Goal: Information Seeking & Learning: Learn about a topic

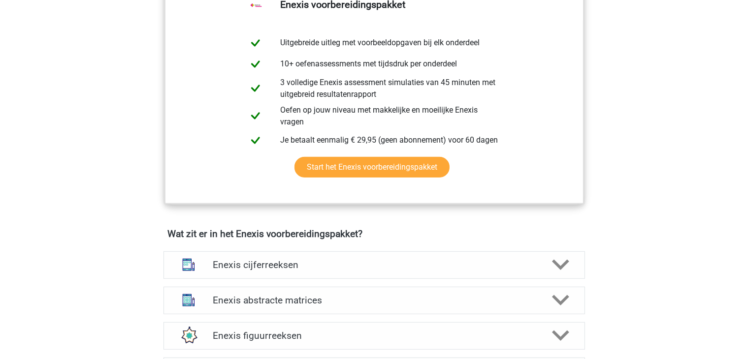
scroll to position [513, 0]
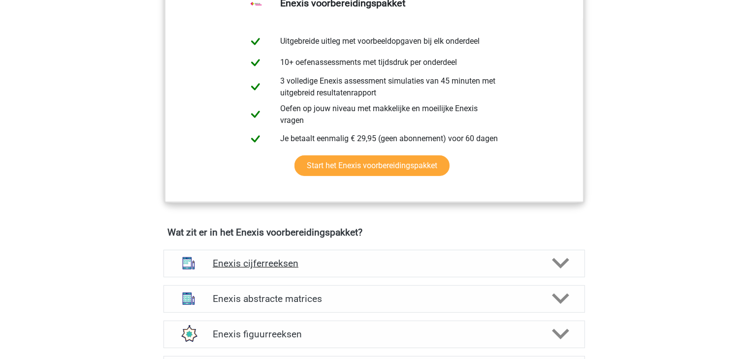
click at [244, 267] on h4 "Enexis cijferreeksen" at bounding box center [374, 263] width 322 height 11
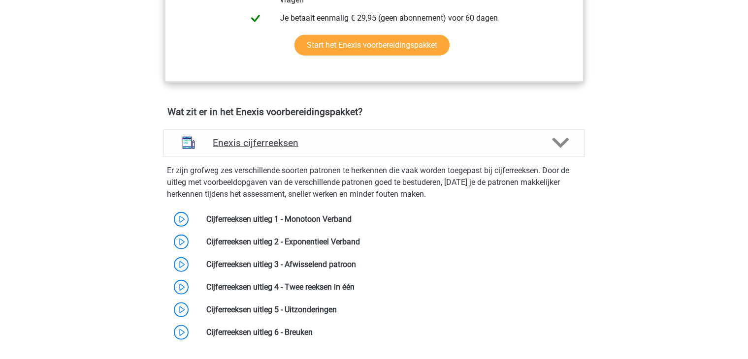
scroll to position [646, 0]
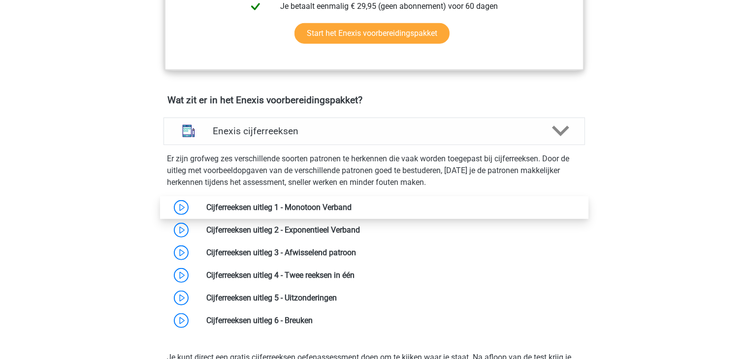
click at [351, 209] on link at bounding box center [351, 207] width 0 height 9
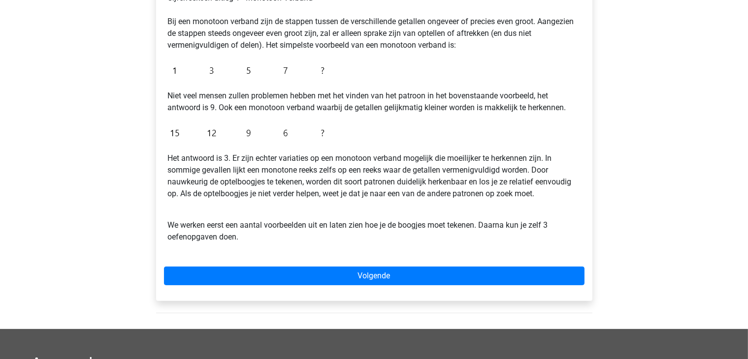
scroll to position [187, 0]
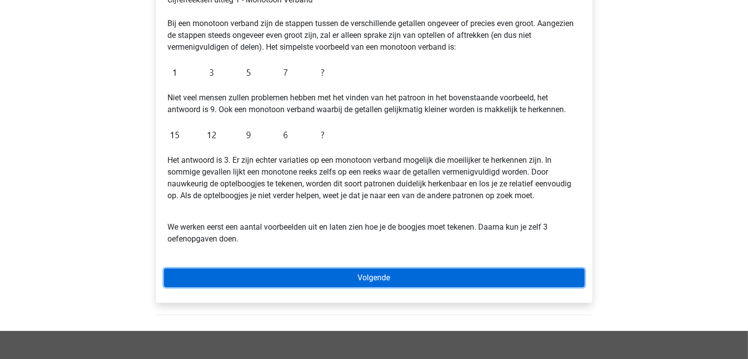
click at [268, 276] on link "Volgende" at bounding box center [374, 278] width 420 height 19
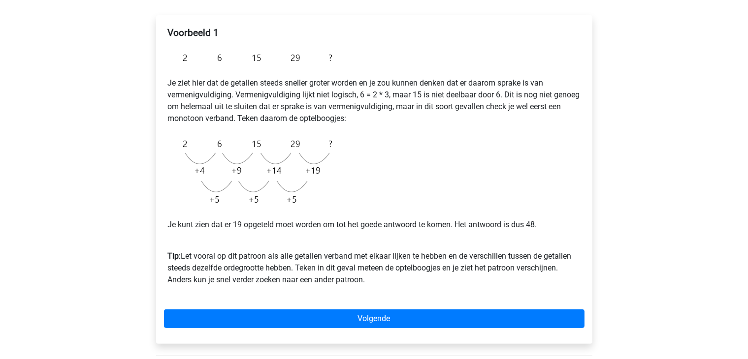
scroll to position [148, 0]
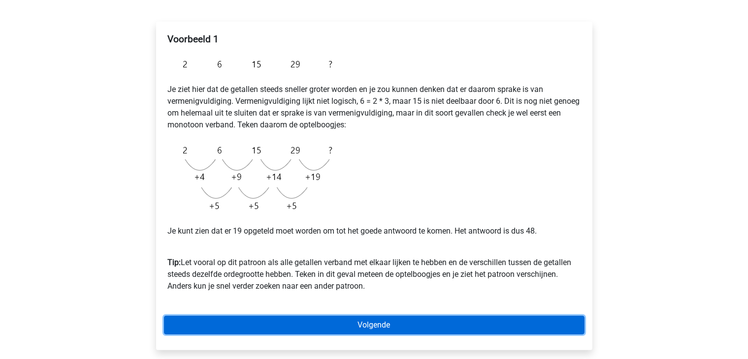
click at [303, 323] on link "Volgende" at bounding box center [374, 325] width 420 height 19
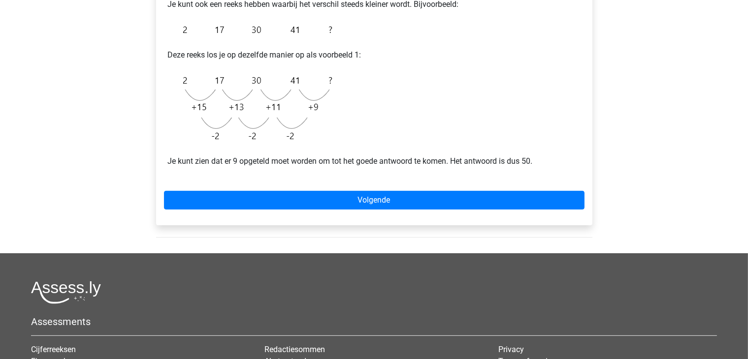
scroll to position [232, 0]
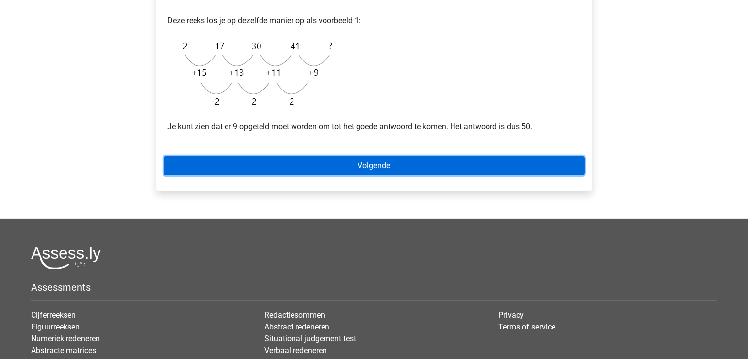
click at [335, 166] on link "Volgende" at bounding box center [374, 166] width 420 height 19
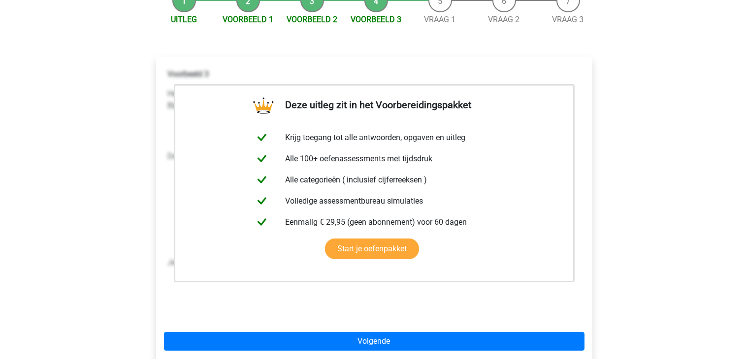
scroll to position [136, 0]
